Goal: Ask a question

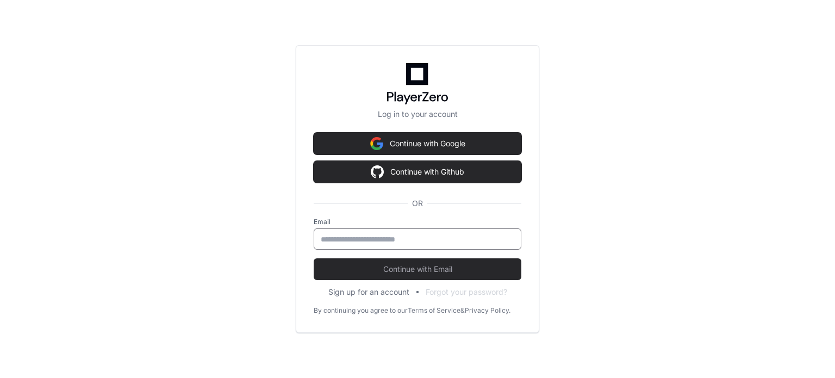
click at [341, 239] on input "email" at bounding box center [418, 239] width 194 height 11
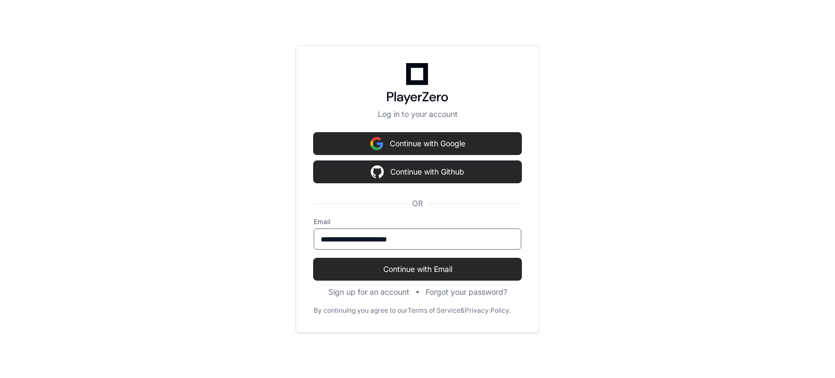
type input "**********"
click at [314, 258] on button "Continue with Email" at bounding box center [418, 269] width 208 height 22
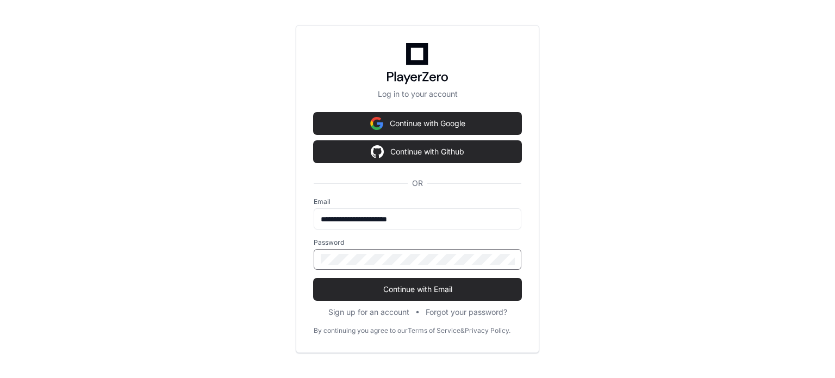
click button "Continue with Email" at bounding box center [418, 289] width 208 height 22
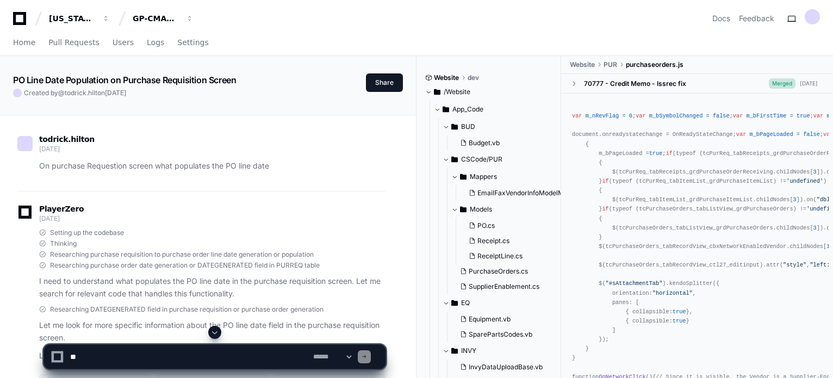
click at [112, 357] on textarea at bounding box center [189, 357] width 243 height 24
click at [237, 357] on textarea at bounding box center [189, 357] width 243 height 24
click at [285, 356] on textarea at bounding box center [189, 357] width 243 height 24
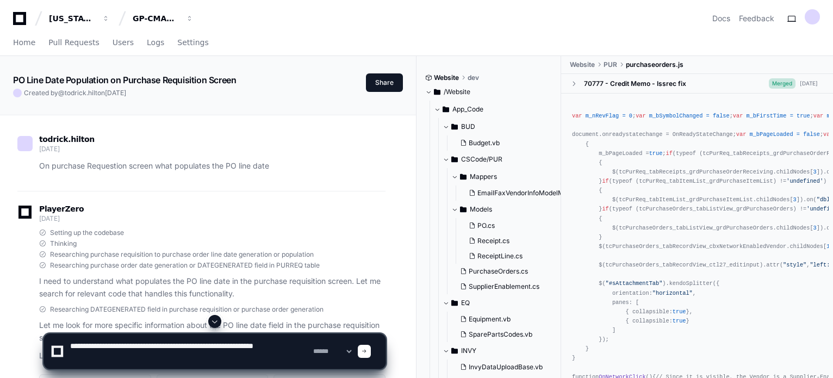
type textarea "**********"
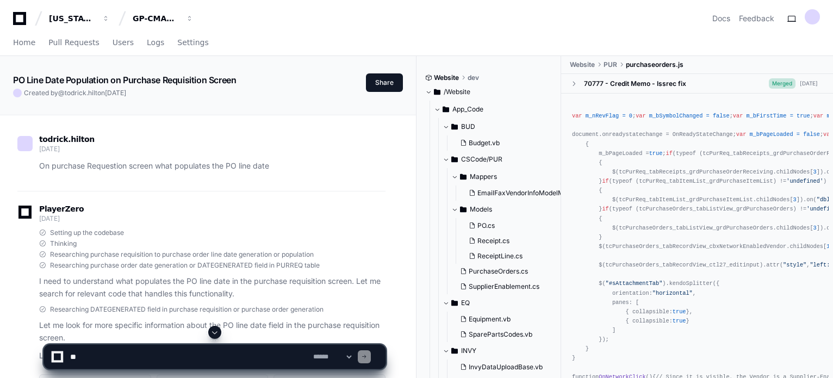
click at [212, 335] on span at bounding box center [215, 332] width 9 height 9
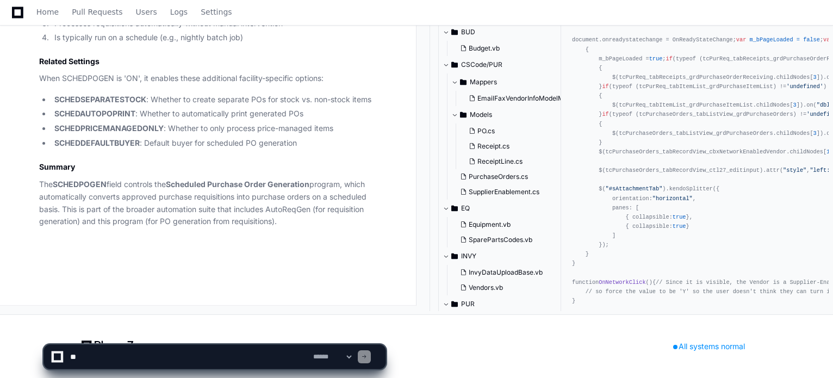
scroll to position [43484, 0]
click at [313, 67] on h3 "Related Settings" at bounding box center [212, 61] width 346 height 11
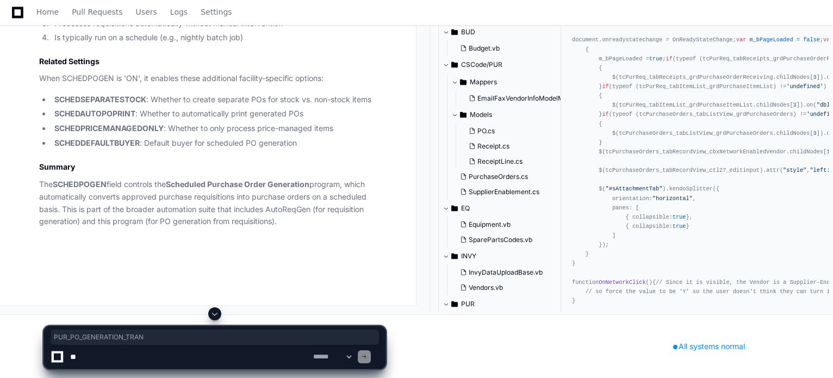
drag, startPoint x: 76, startPoint y: 208, endPoint x: 157, endPoint y: 208, distance: 81.0
click at [157, 15] on li "Calls PUR_PO_GENERATION_TRAN to convert approved requisitions to purchase orders" at bounding box center [218, 8] width 335 height 13
click at [97, 356] on textarea at bounding box center [189, 357] width 243 height 24
paste textarea "**"
click at [269, 360] on textarea at bounding box center [189, 357] width 243 height 24
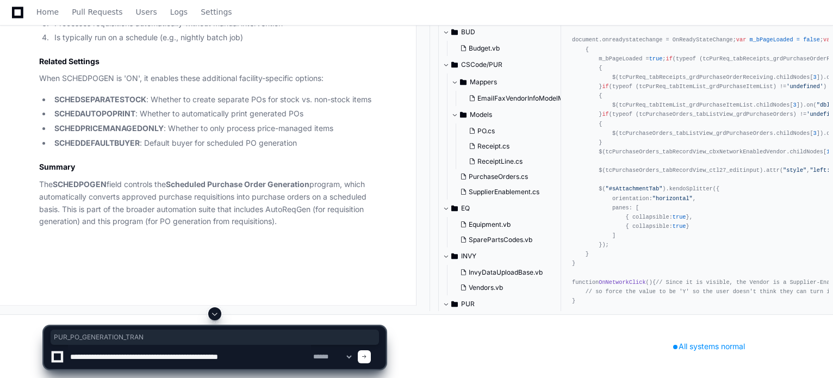
click at [275, 358] on textarea at bounding box center [189, 357] width 243 height 24
click at [278, 356] on textarea at bounding box center [189, 357] width 243 height 24
click at [292, 354] on textarea at bounding box center [189, 357] width 243 height 24
click at [279, 358] on textarea at bounding box center [189, 357] width 243 height 24
click at [295, 359] on textarea at bounding box center [189, 357] width 243 height 24
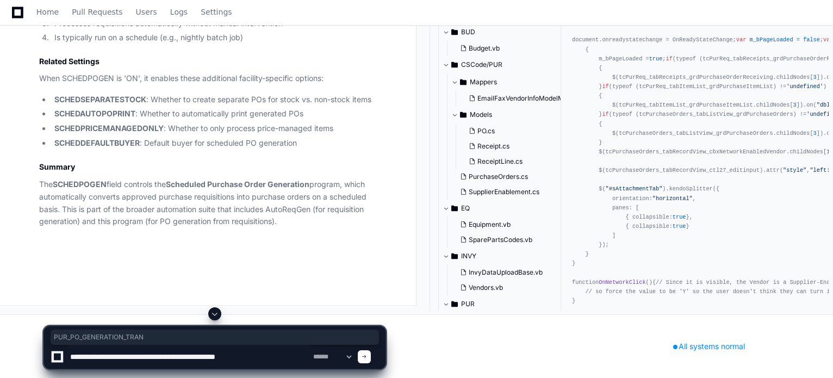
click at [263, 357] on textarea at bounding box center [189, 357] width 243 height 24
click at [278, 357] on textarea at bounding box center [189, 357] width 243 height 24
click at [296, 365] on textarea at bounding box center [189, 357] width 243 height 24
click at [273, 358] on textarea at bounding box center [189, 357] width 243 height 24
type textarea "**********"
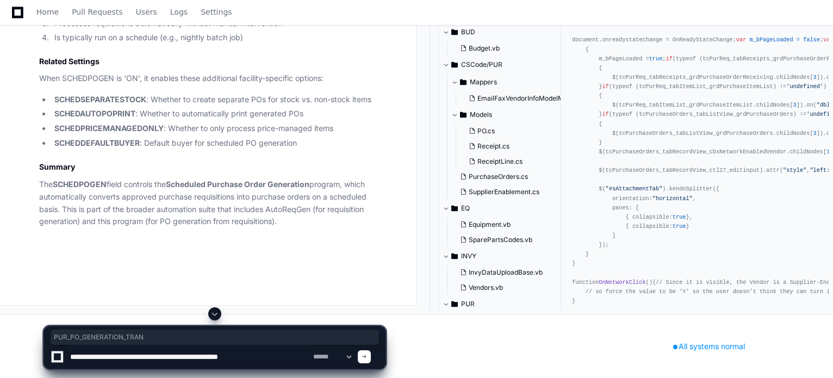
click at [367, 358] on span at bounding box center [364, 356] width 5 height 5
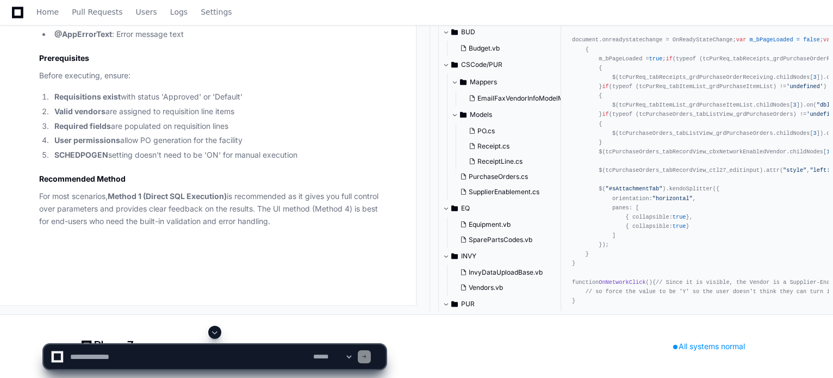
scroll to position [44736, 0]
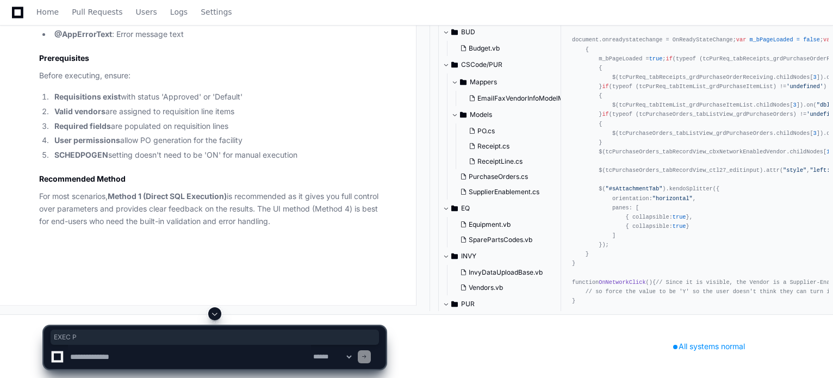
drag, startPoint x: 46, startPoint y: 234, endPoint x: 65, endPoint y: 234, distance: 19.0
drag, startPoint x: 59, startPoint y: 235, endPoint x: 145, endPoint y: 238, distance: 86.0
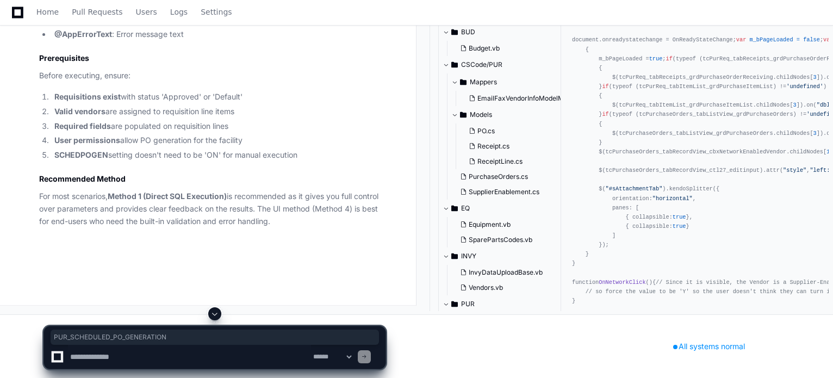
scroll to position [42679, 0]
drag, startPoint x: 41, startPoint y: 103, endPoint x: 312, endPoint y: 115, distance: 270.6
click at [122, 354] on textarea at bounding box center [189, 357] width 243 height 24
paste textarea "**********"
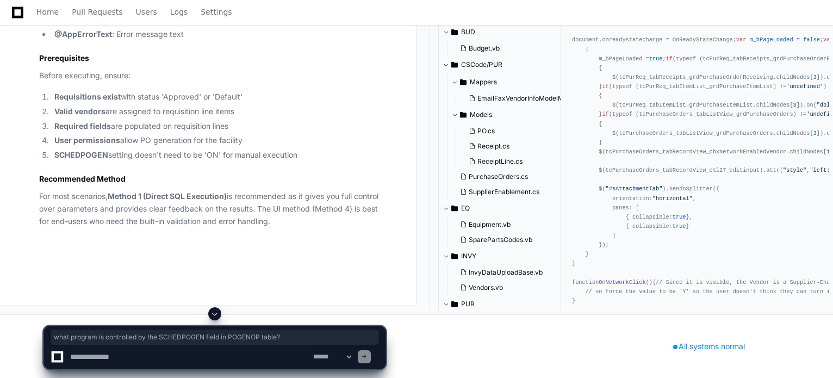
type textarea "**********"
drag, startPoint x: 193, startPoint y: 361, endPoint x: 52, endPoint y: 360, distance: 140.3
click at [53, 360] on div "**********" at bounding box center [215, 357] width 329 height 24
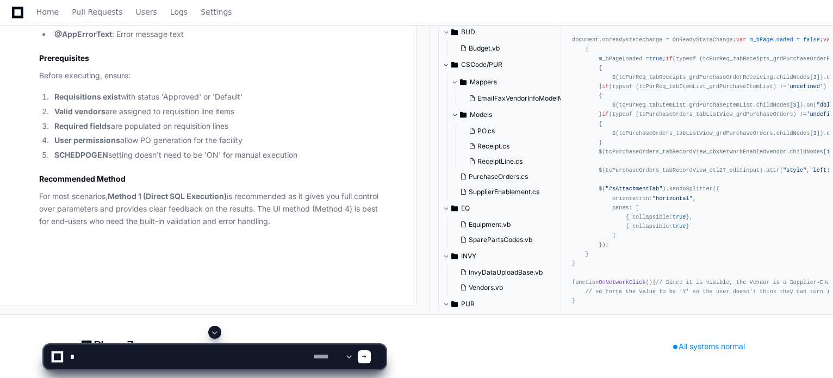
drag, startPoint x: 292, startPoint y: 336, endPoint x: 284, endPoint y: 325, distance: 13.7
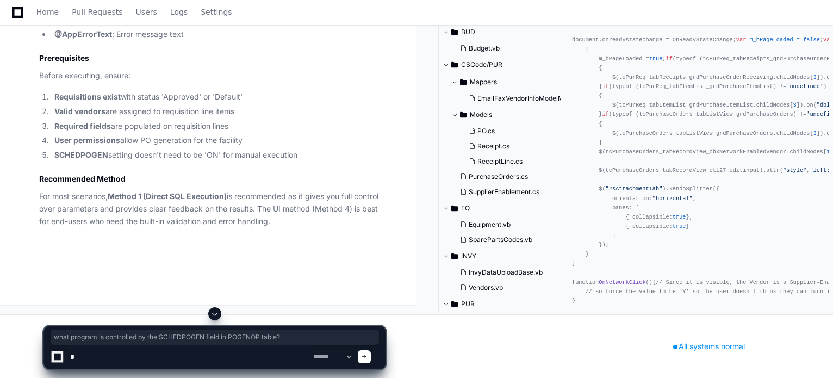
drag, startPoint x: 39, startPoint y: 104, endPoint x: 318, endPoint y: 124, distance: 279.8
copy p "what program is controlled by the SCHEDPOGEN field in POGENOP table?"
click at [94, 356] on textarea at bounding box center [189, 357] width 243 height 24
paste textarea "**********"
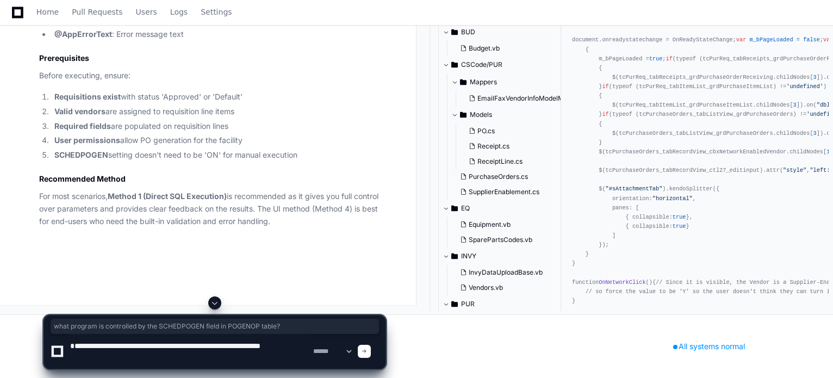
click at [247, 345] on textarea at bounding box center [189, 351] width 243 height 35
click at [249, 347] on textarea at bounding box center [189, 351] width 243 height 35
drag, startPoint x: 261, startPoint y: 346, endPoint x: 298, endPoint y: 348, distance: 37.0
click at [298, 348] on textarea at bounding box center [189, 351] width 243 height 35
click at [280, 347] on textarea at bounding box center [189, 351] width 243 height 35
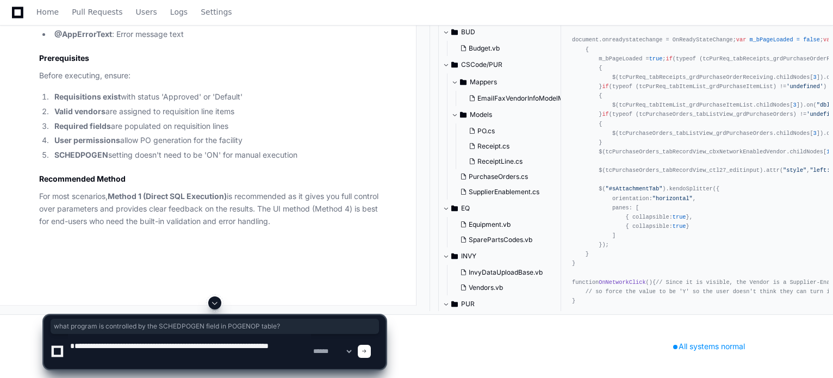
type textarea "**********"
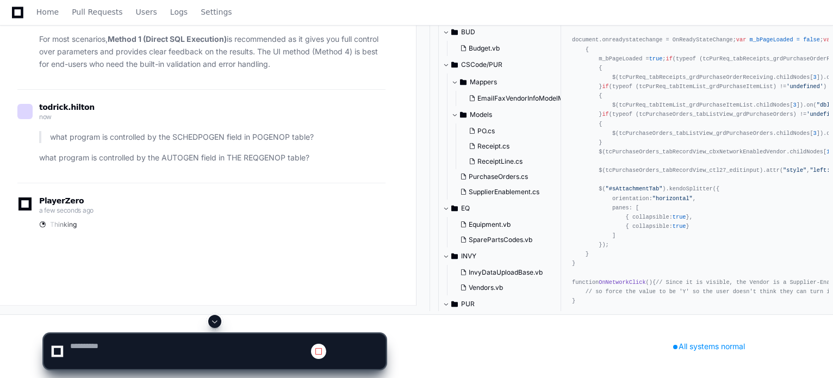
scroll to position [0, 0]
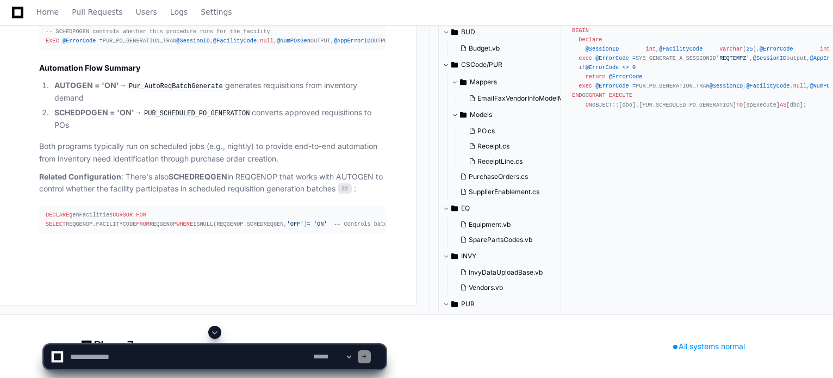
click at [215, 331] on span at bounding box center [215, 332] width 9 height 9
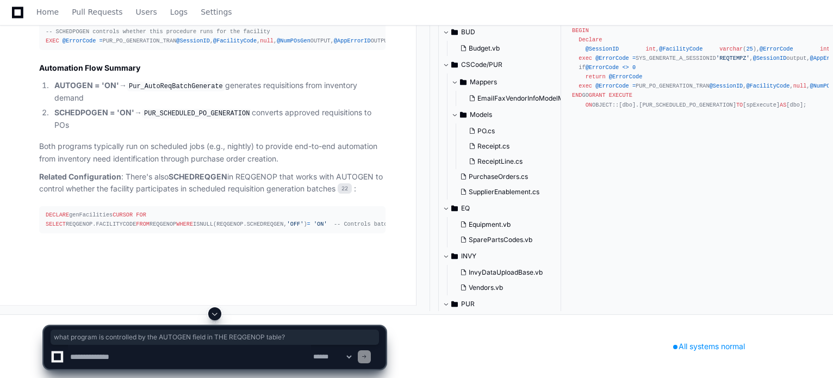
drag, startPoint x: 39, startPoint y: 110, endPoint x: 324, endPoint y: 110, distance: 284.5
click at [55, 357] on div at bounding box center [57, 357] width 7 height 7
drag, startPoint x: 98, startPoint y: 108, endPoint x: 346, endPoint y: 108, distance: 248.0
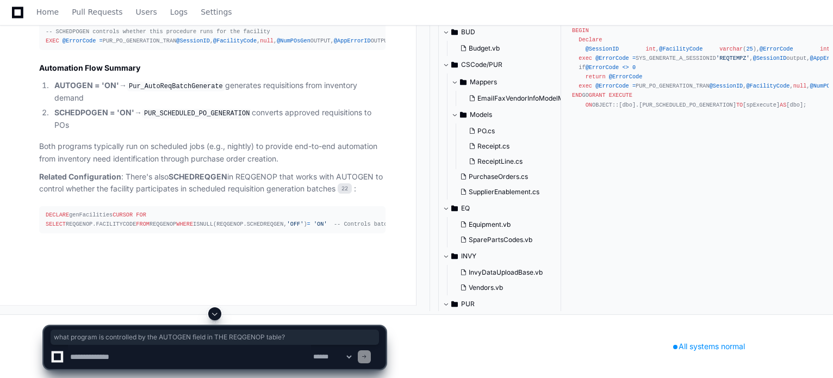
click at [58, 359] on div at bounding box center [57, 357] width 7 height 7
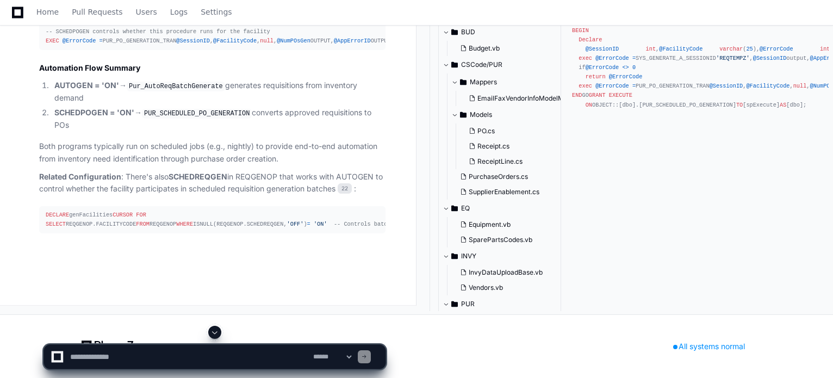
click at [81, 358] on textarea at bounding box center [189, 357] width 243 height 24
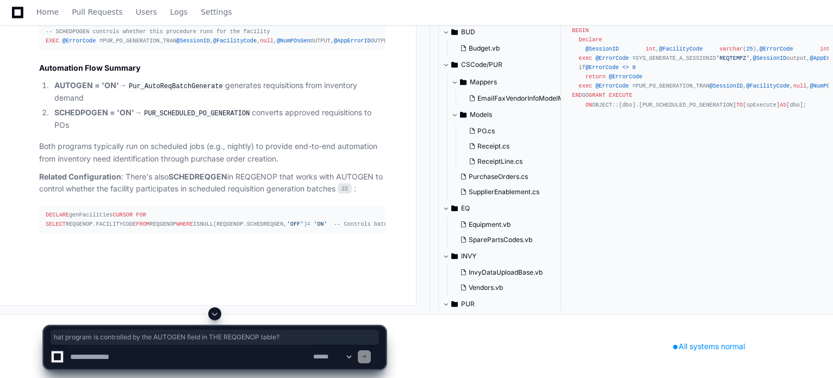
drag, startPoint x: 48, startPoint y: 109, endPoint x: 346, endPoint y: 107, distance: 298.1
drag, startPoint x: 45, startPoint y: 106, endPoint x: 325, endPoint y: 106, distance: 279.6
copy p "what program is controlled by the AUTOGEN field in THE REQGENOP table?"
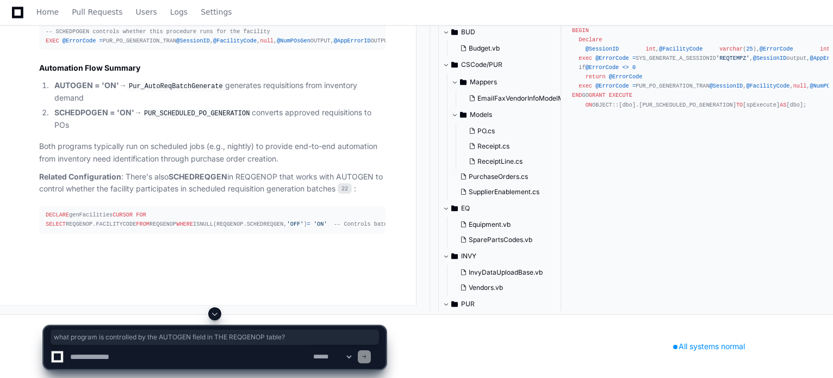
click at [76, 355] on textarea at bounding box center [189, 357] width 243 height 24
paste textarea "**********"
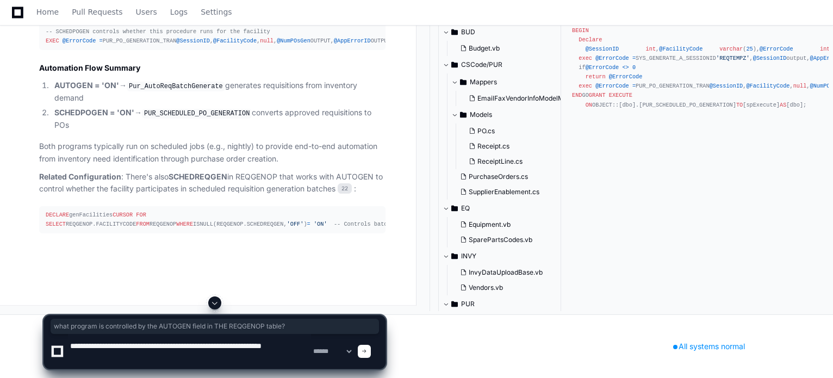
type textarea "**********"
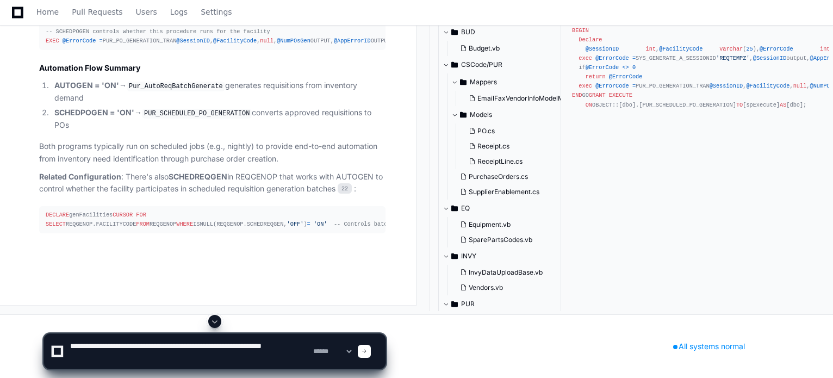
click at [55, 350] on div at bounding box center [57, 351] width 7 height 7
click at [367, 350] on span at bounding box center [364, 351] width 5 height 5
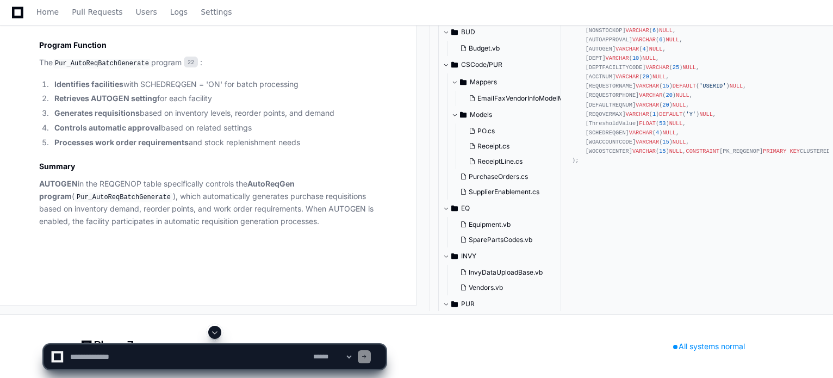
click at [213, 332] on span at bounding box center [215, 332] width 9 height 9
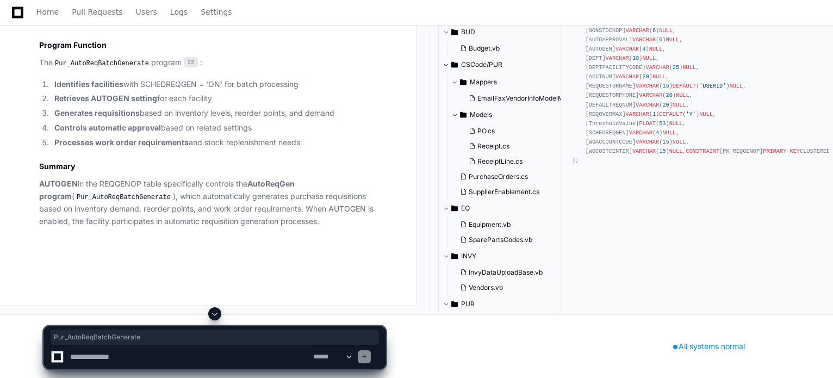
drag, startPoint x: 117, startPoint y: 110, endPoint x: 203, endPoint y: 111, distance: 86.5
drag, startPoint x: 119, startPoint y: 110, endPoint x: 203, endPoint y: 112, distance: 84.9
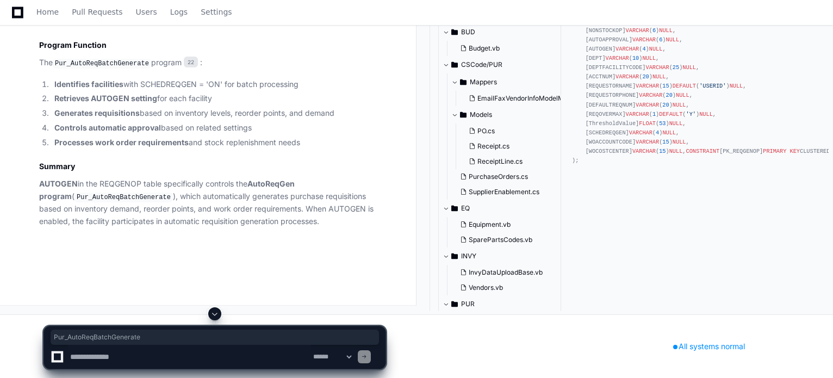
copy code "Pur_AutoReqBatchGenerate"
click at [88, 352] on textarea at bounding box center [189, 357] width 243 height 24
type textarea "**********"
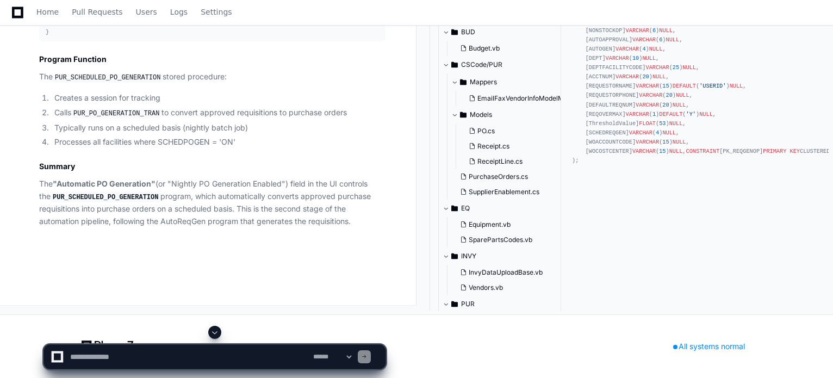
scroll to position [47771, 0]
click at [212, 333] on span at bounding box center [215, 332] width 9 height 9
click at [152, 360] on textarea at bounding box center [189, 357] width 243 height 24
type textarea "**********"
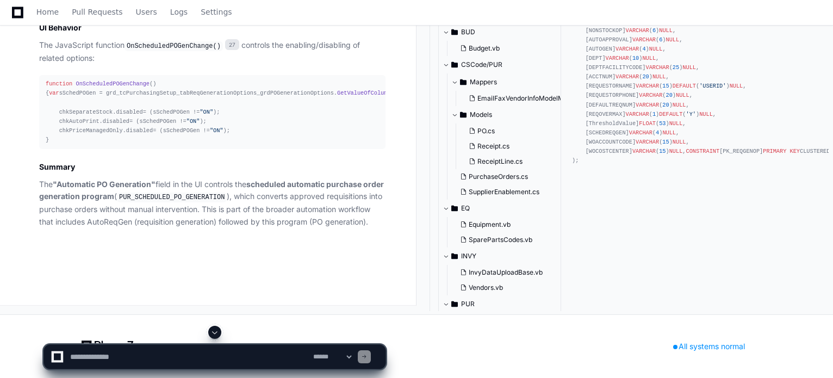
click at [216, 332] on span at bounding box center [215, 332] width 9 height 9
click at [95, 351] on textarea at bounding box center [189, 357] width 243 height 24
type textarea "**********"
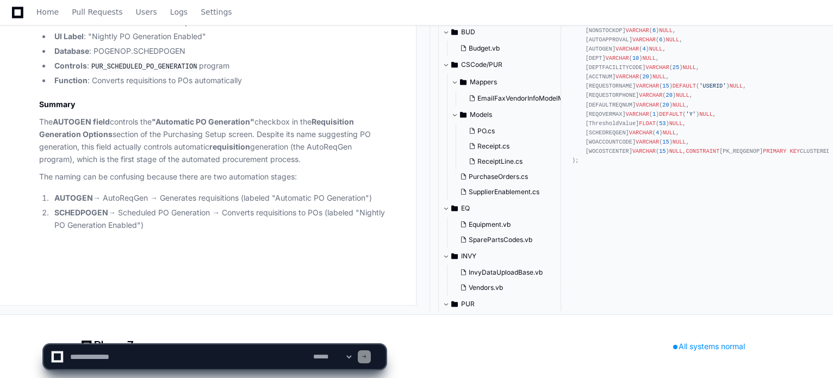
scroll to position [50196, 0]
click at [201, 15] on span "Settings" at bounding box center [216, 12] width 31 height 7
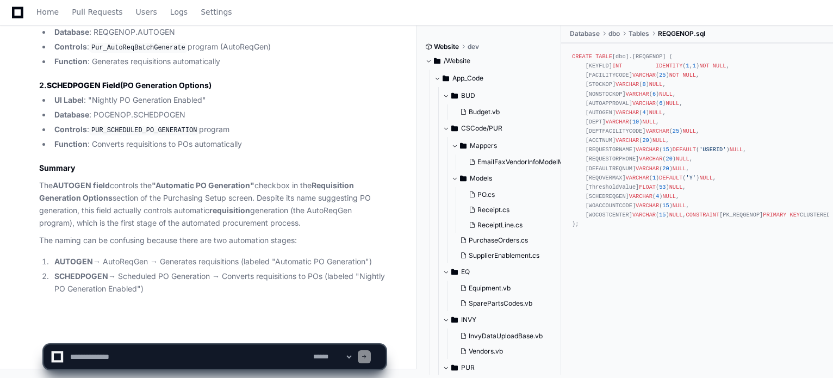
scroll to position [50132, 0]
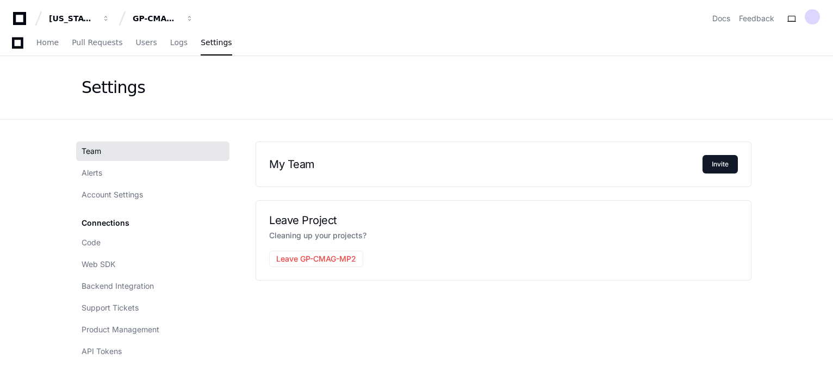
click at [274, 208] on div "Leave Project Cleaning up your projects? Leave GP-CMAG-MP2" at bounding box center [504, 240] width 496 height 81
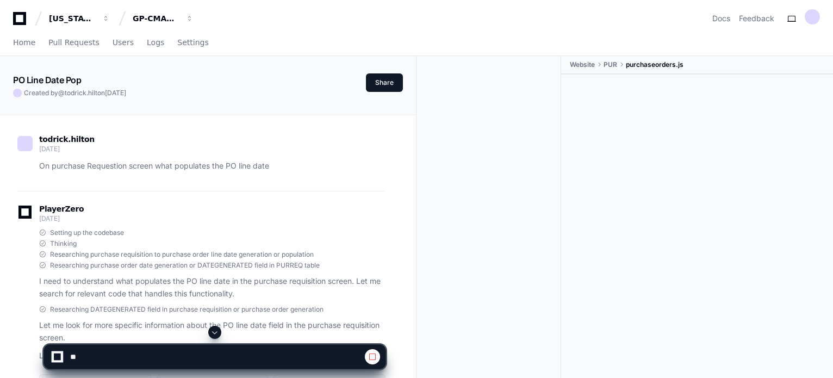
click at [212, 330] on span at bounding box center [215, 332] width 9 height 9
click at [213, 330] on span at bounding box center [215, 332] width 9 height 9
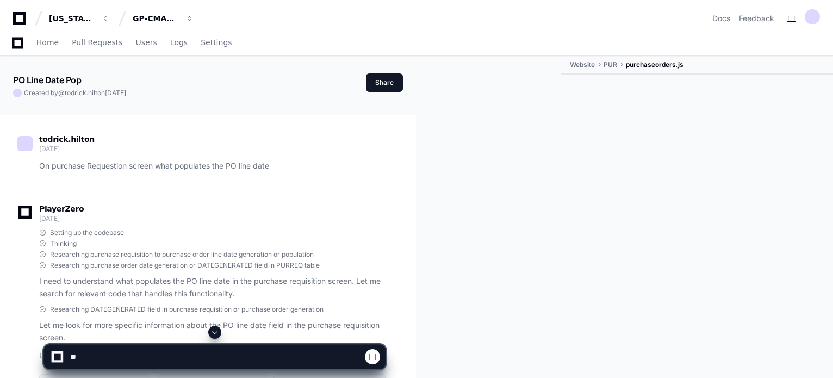
click at [213, 330] on span at bounding box center [215, 332] width 9 height 9
click at [218, 333] on span at bounding box center [215, 332] width 9 height 9
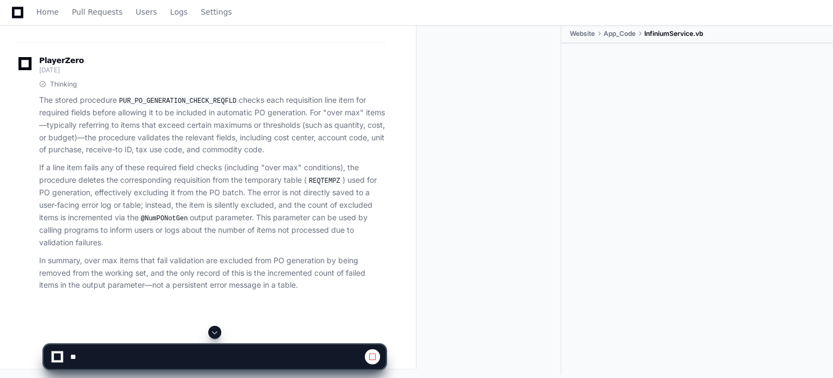
click at [218, 333] on span at bounding box center [215, 332] width 9 height 9
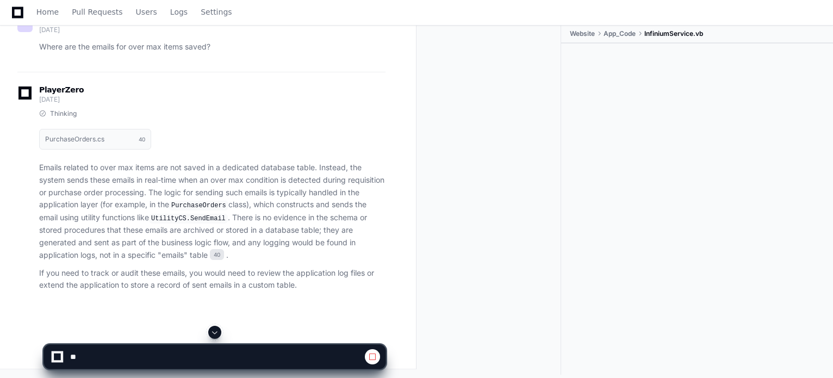
click at [218, 333] on span at bounding box center [215, 332] width 9 height 9
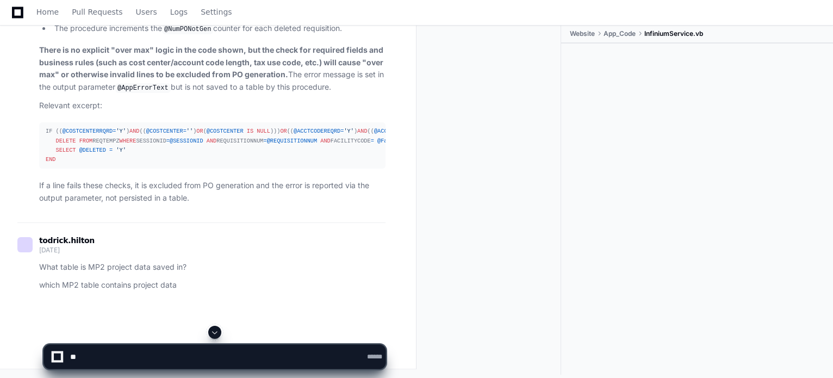
click at [218, 333] on span at bounding box center [215, 332] width 9 height 9
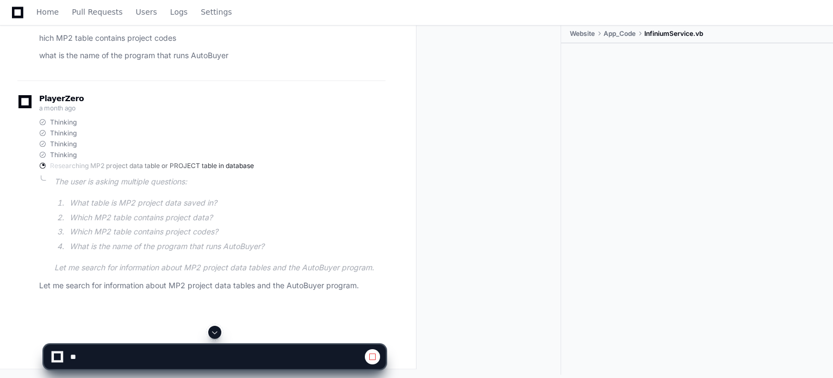
click at [218, 333] on span at bounding box center [215, 332] width 9 height 9
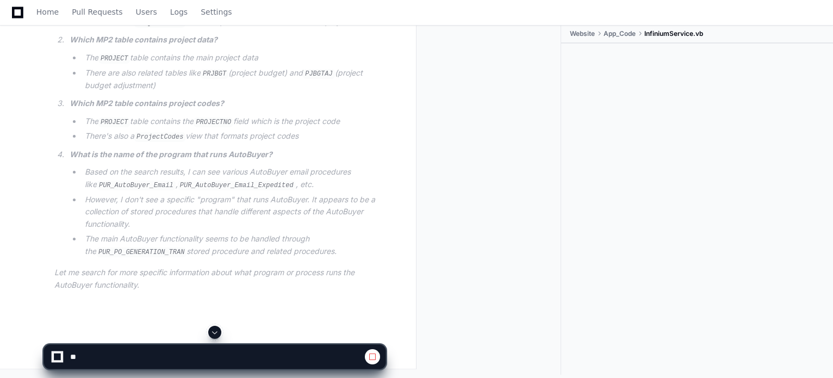
click at [218, 333] on span at bounding box center [215, 332] width 9 height 9
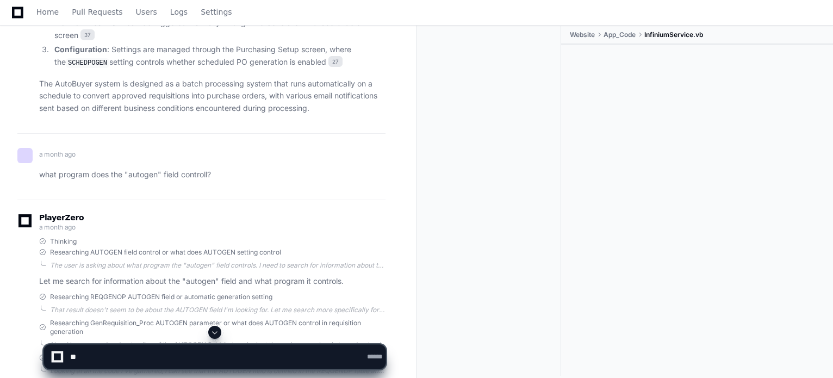
scroll to position [31380, 0]
